Goal: Task Accomplishment & Management: Complete application form

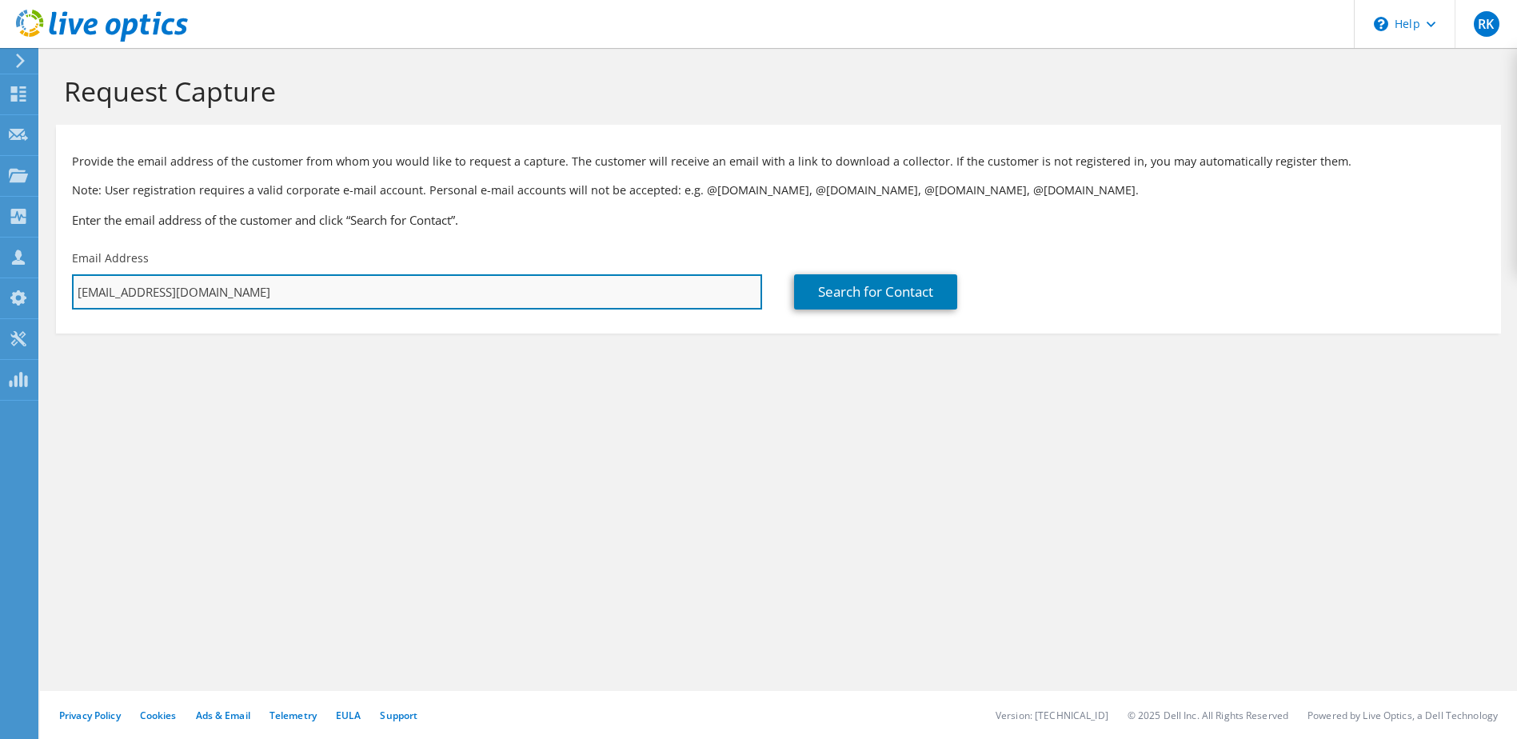
click at [196, 285] on input "[EMAIL_ADDRESS][DOMAIN_NAME]" at bounding box center [417, 291] width 690 height 35
paste input "Schmidt, Steven <steven.schmidt@zywave.com>"
drag, startPoint x: 174, startPoint y: 294, endPoint x: 75, endPoint y: 290, distance: 99.2
click at [75, 290] on input "Schmidt, Steven <steven.schmidt@zywave.com" at bounding box center [417, 291] width 690 height 35
type input "steven.schmidt@zywave.com"
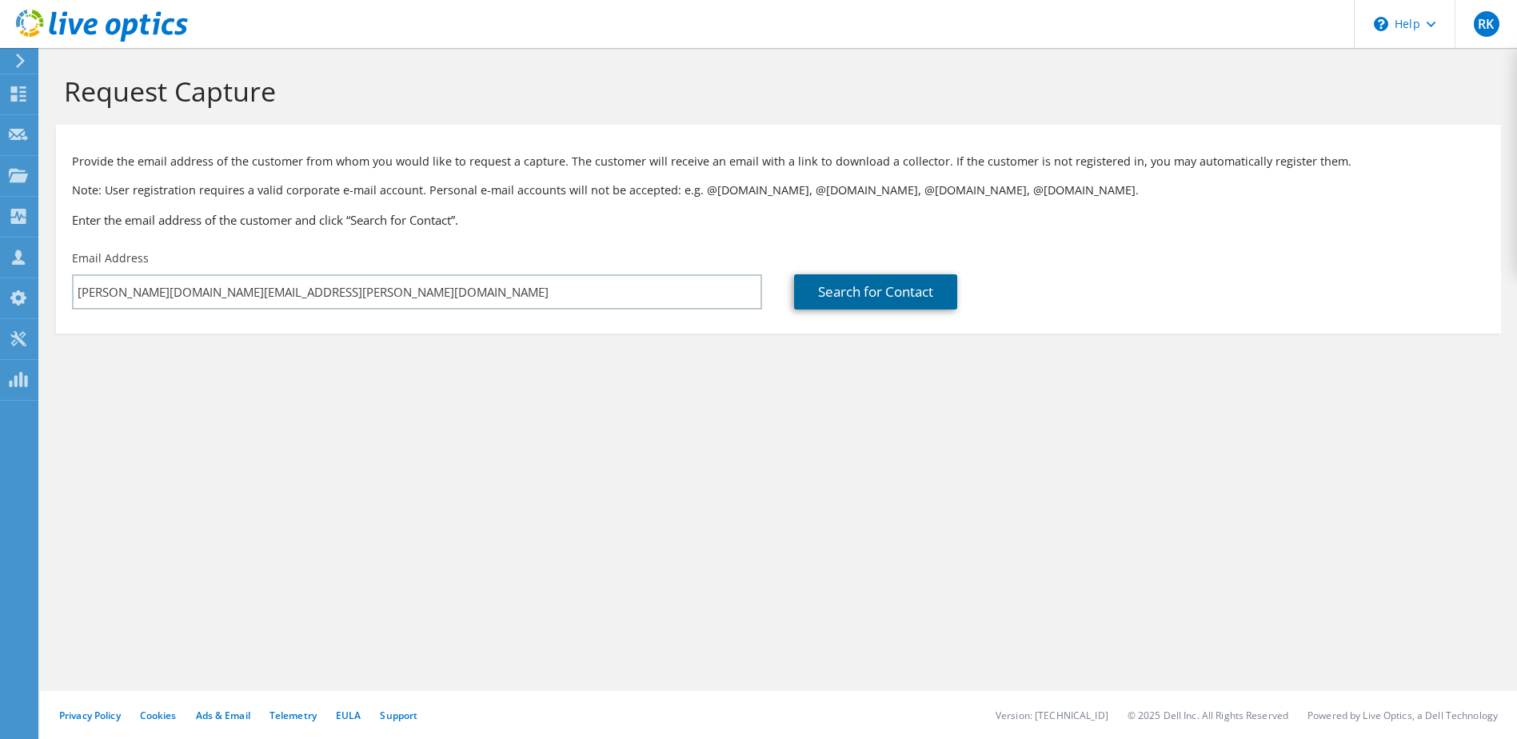
click at [842, 293] on link "Search for Contact" at bounding box center [875, 291] width 163 height 35
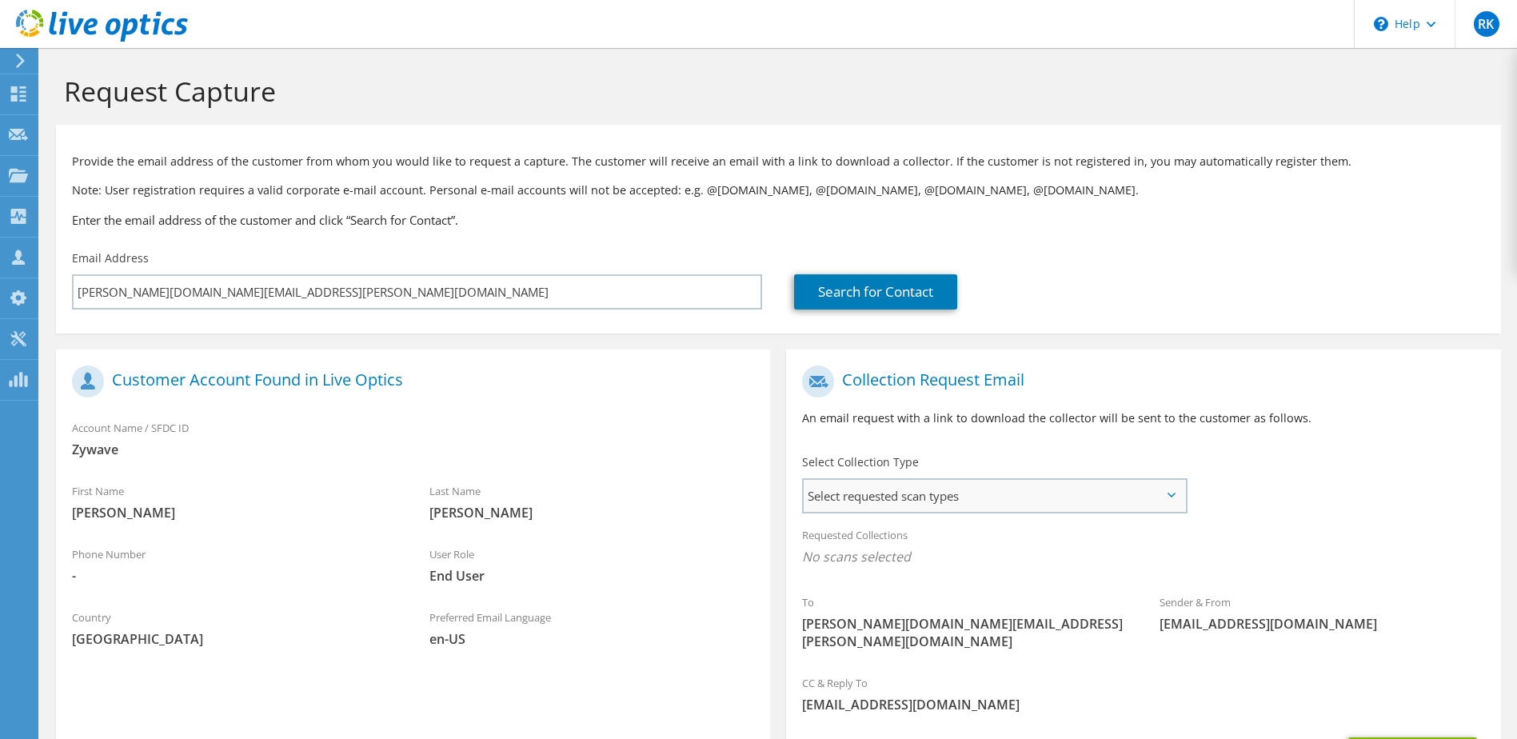
click at [973, 497] on span "Select requested scan types" at bounding box center [994, 496] width 381 height 32
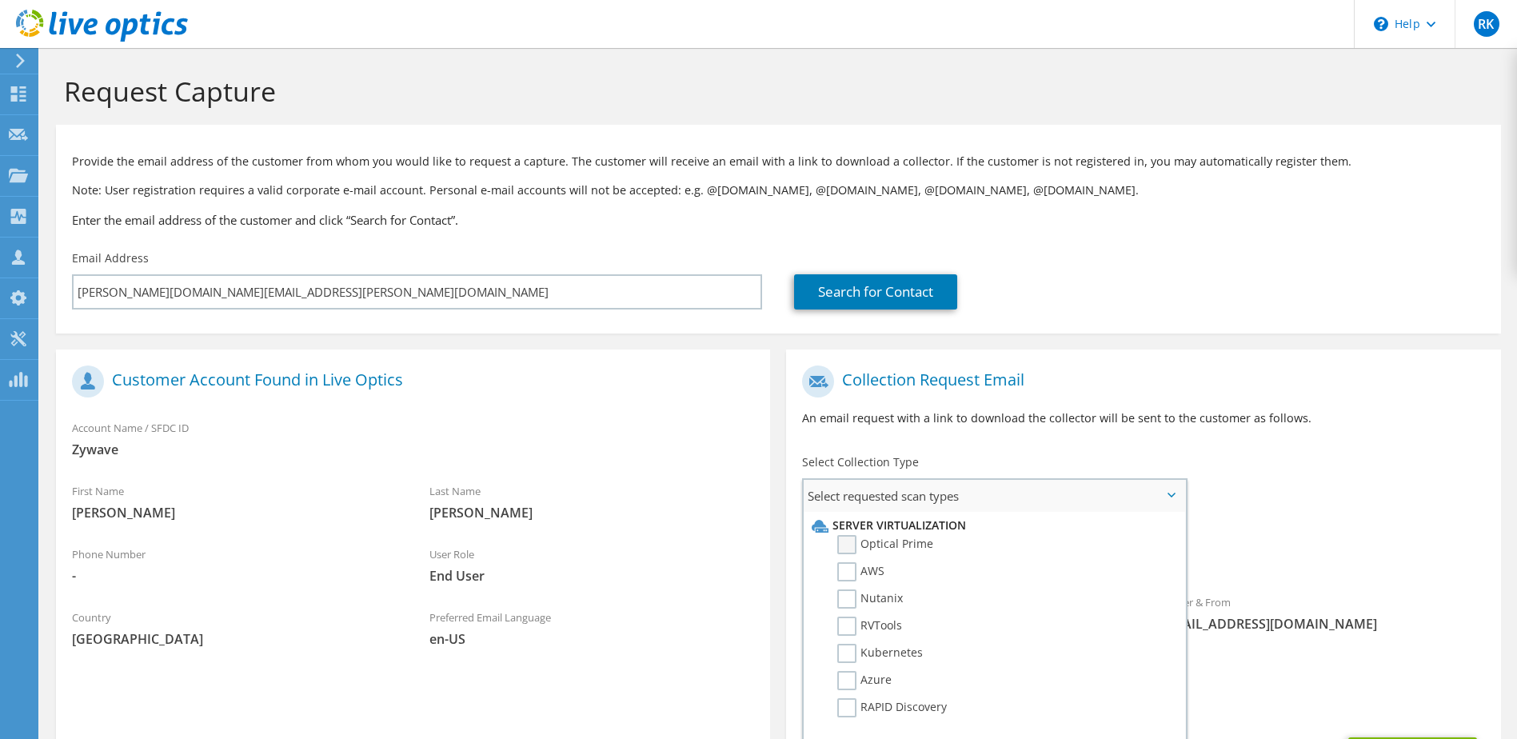
click at [890, 547] on label "Optical Prime" at bounding box center [885, 544] width 96 height 19
click at [0, 0] on input "Optical Prime" at bounding box center [0, 0] width 0 height 0
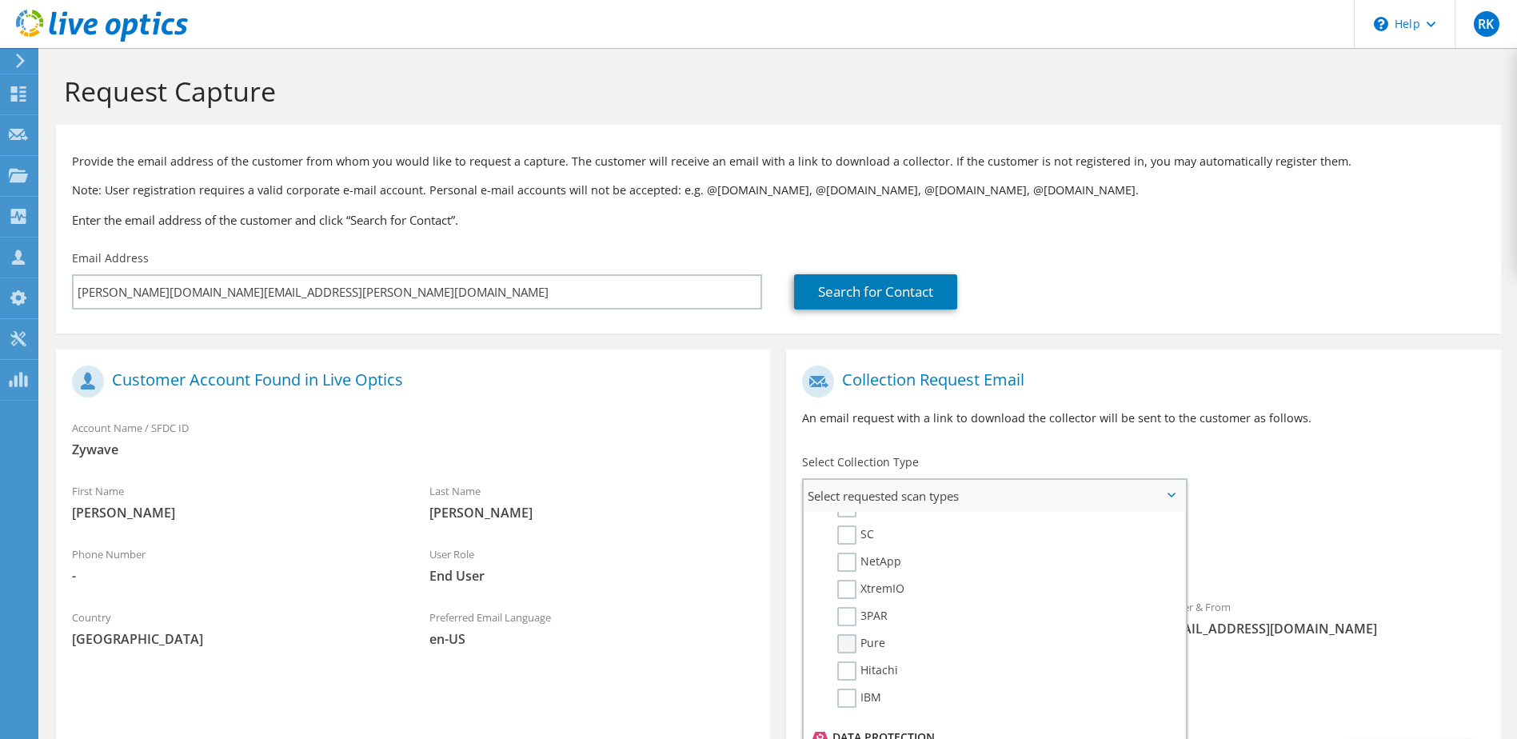
click at [853, 645] on label "Pure" at bounding box center [861, 643] width 48 height 19
click at [0, 0] on input "Pure" at bounding box center [0, 0] width 0 height 0
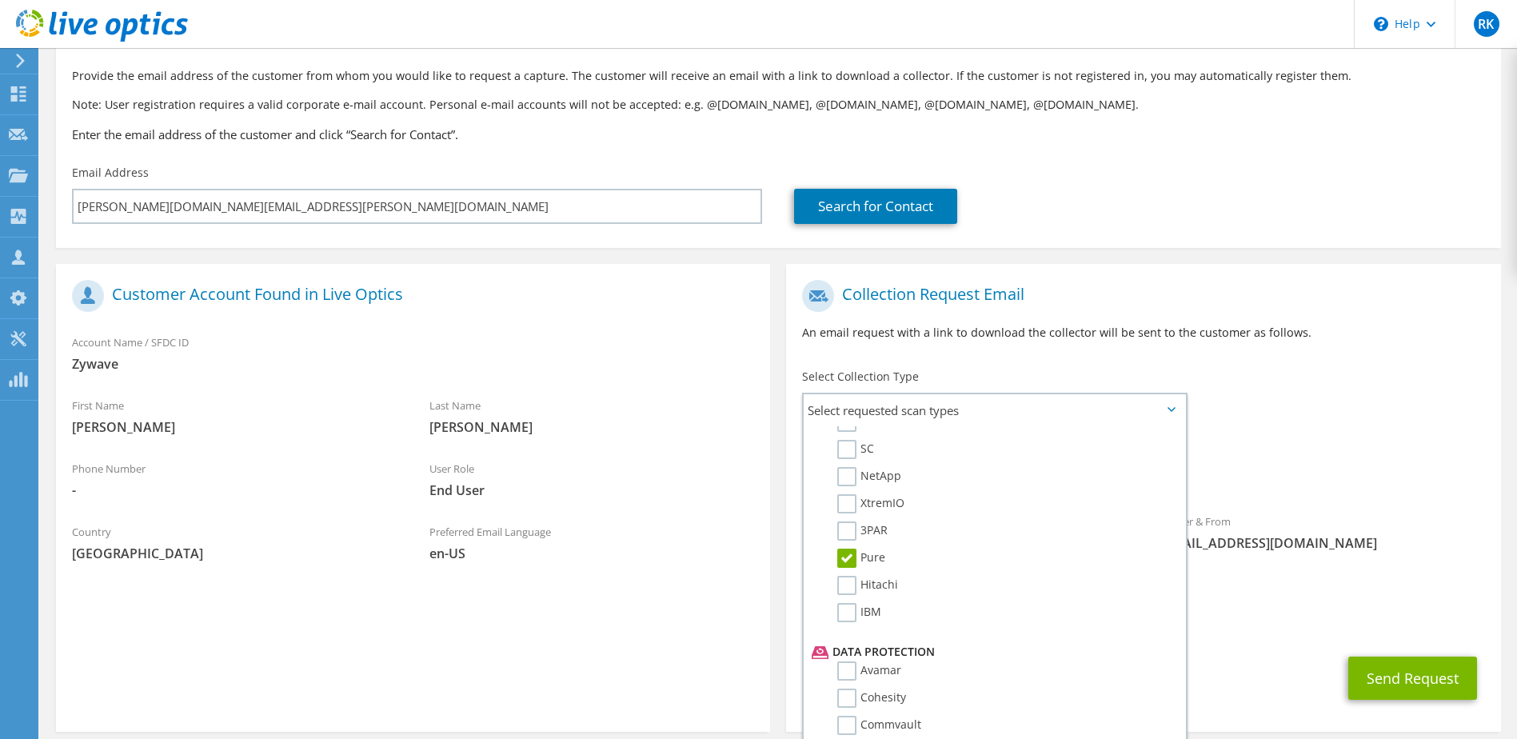
scroll to position [141, 0]
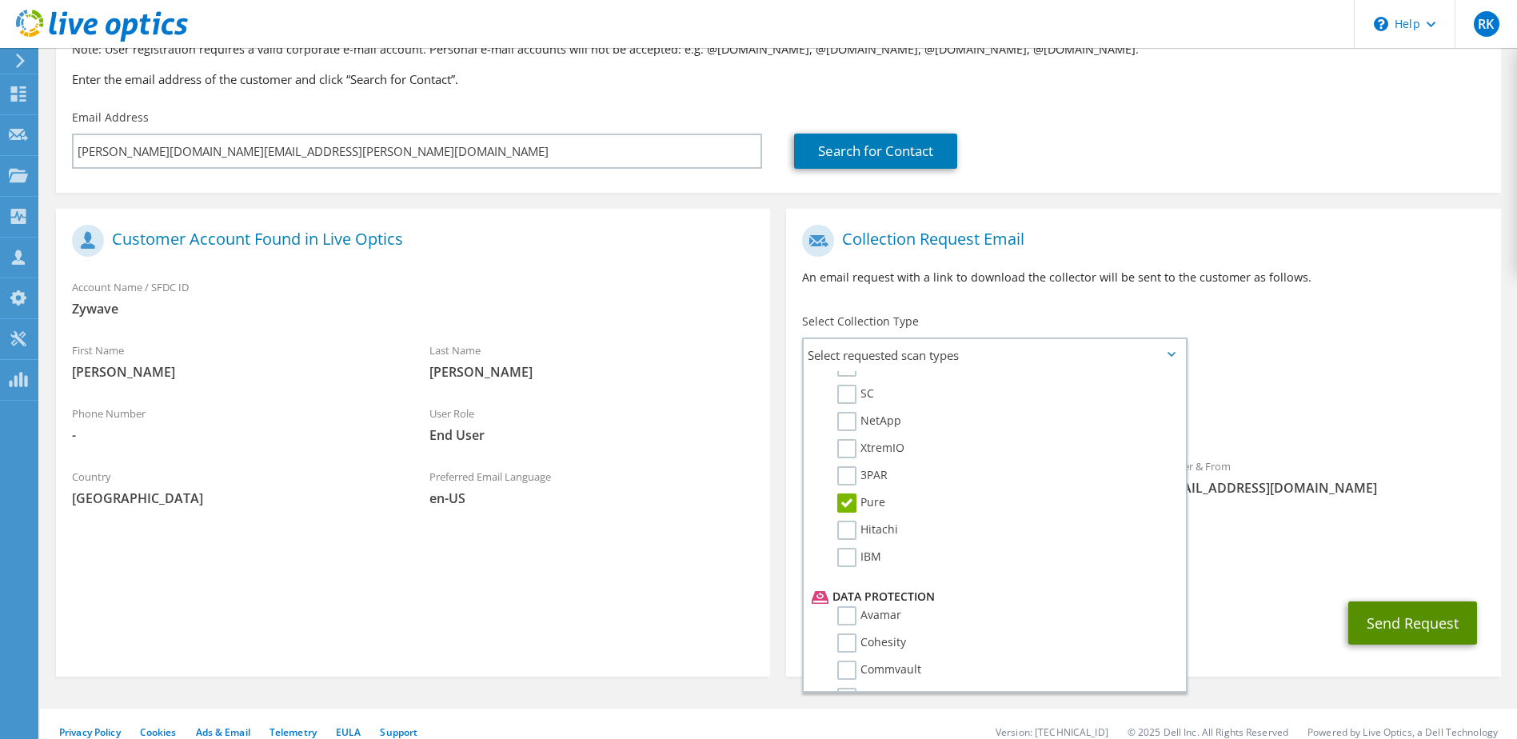
click at [1388, 609] on button "Send Request" at bounding box center [1412, 622] width 129 height 43
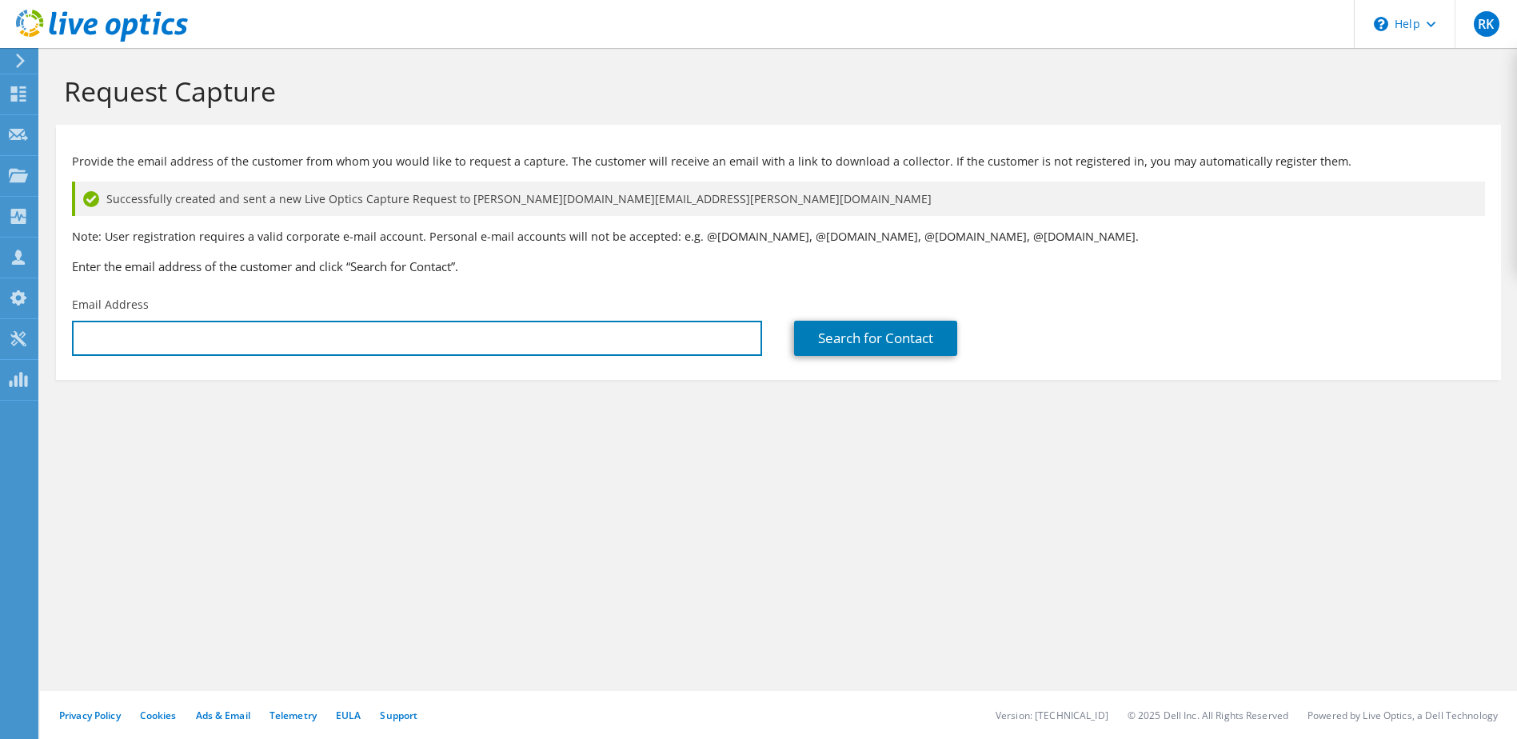
type input "[EMAIL_ADDRESS][DOMAIN_NAME]"
